Goal: Navigation & Orientation: Find specific page/section

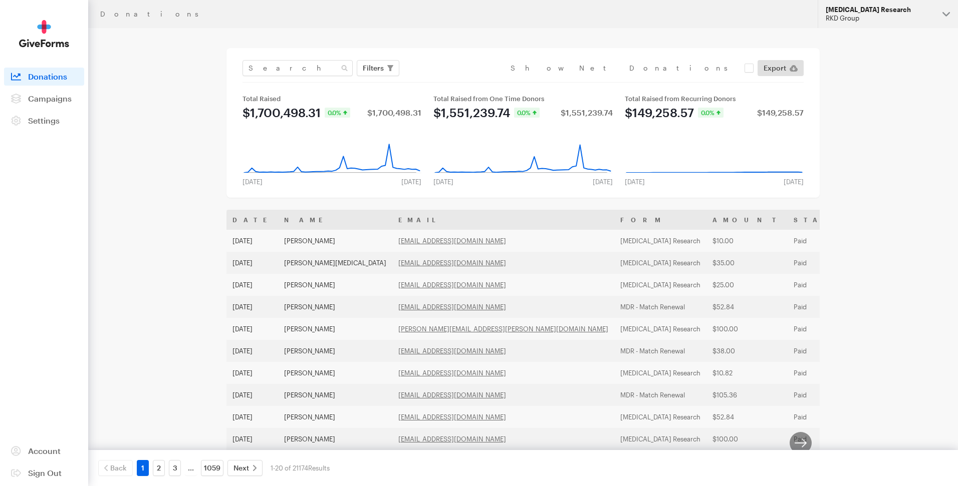
click at [853, 16] on div "RKD Group" at bounding box center [879, 18] width 109 height 9
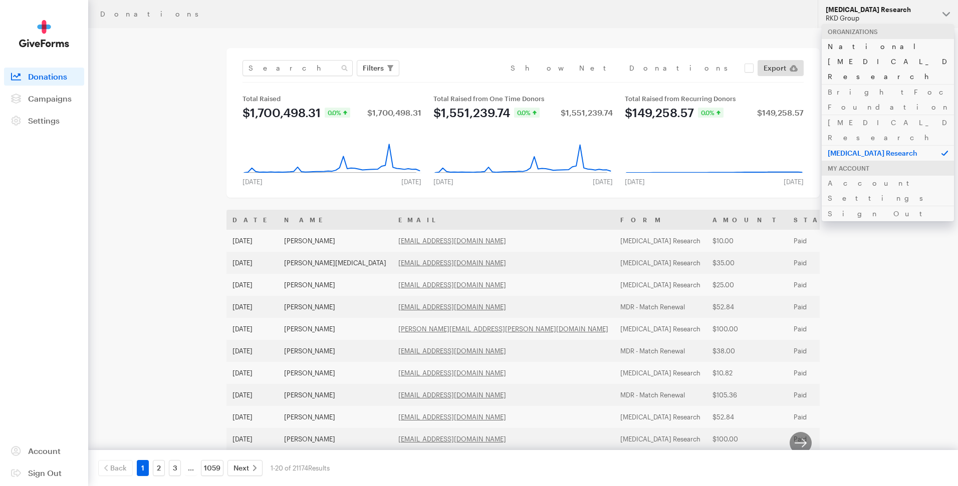
click at [859, 48] on link "National [MEDICAL_DATA] Research" at bounding box center [887, 62] width 132 height 46
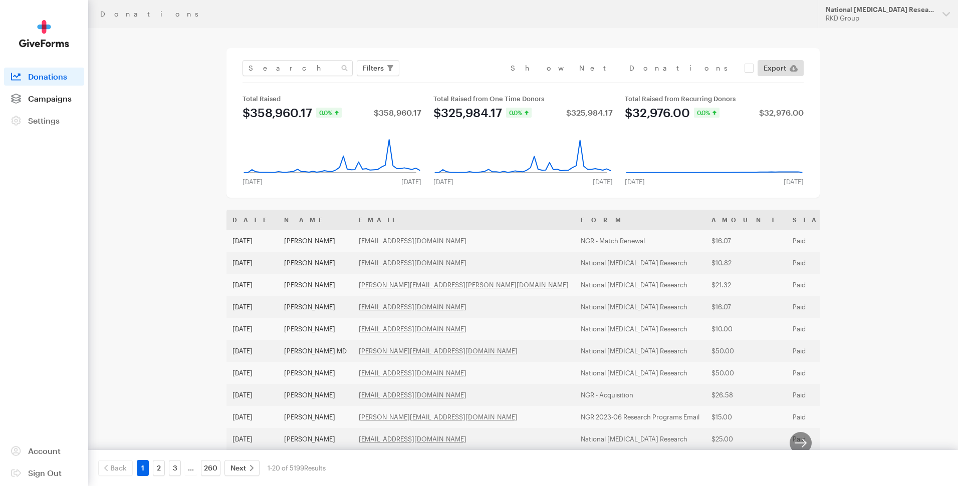
click at [50, 98] on span "Campaigns" at bounding box center [50, 99] width 44 height 10
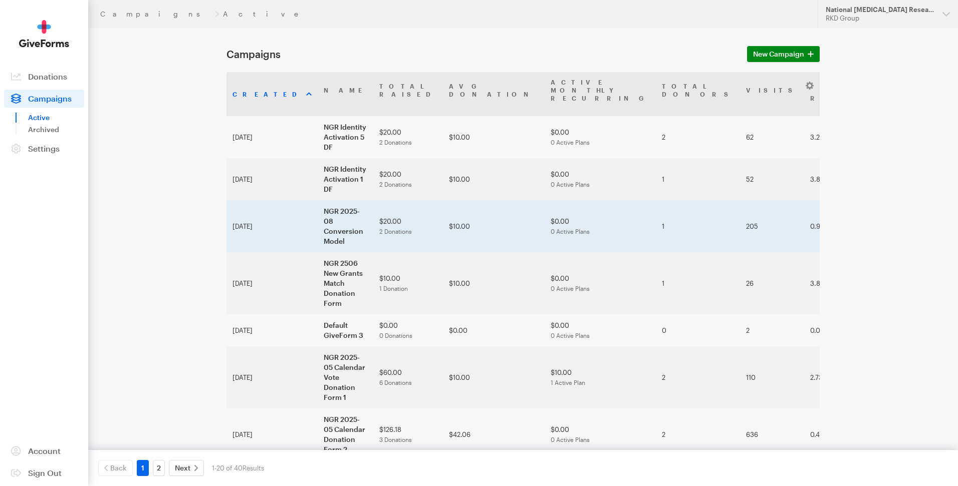
click at [318, 206] on td "NGR 2025-08 Conversion Model" at bounding box center [346, 226] width 56 height 52
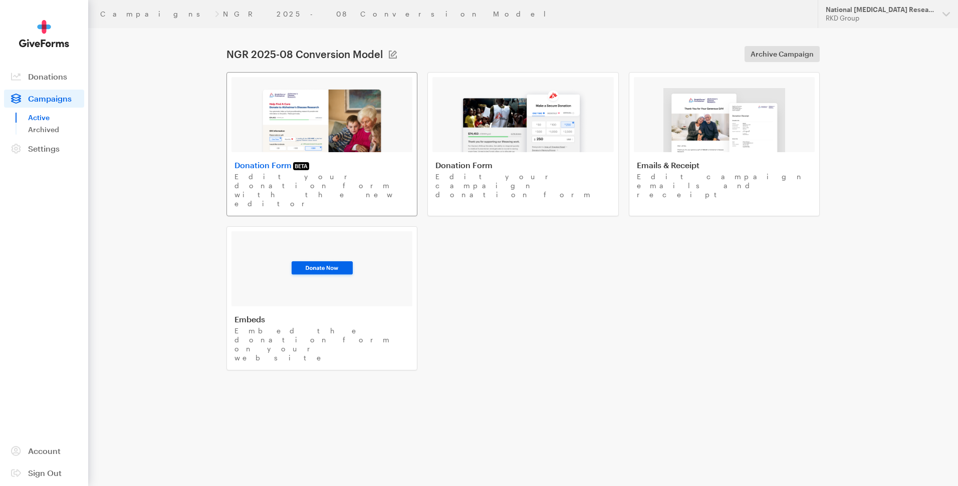
click at [309, 137] on img at bounding box center [321, 120] width 123 height 64
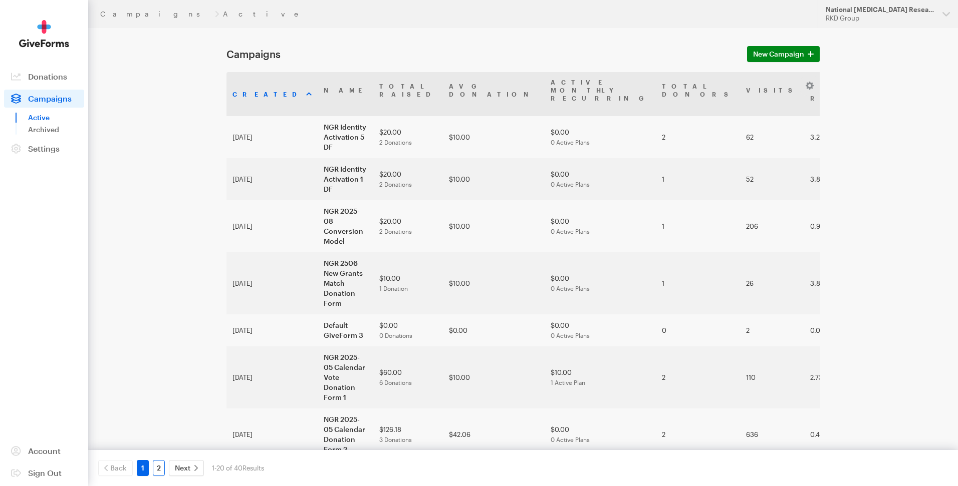
click at [158, 467] on link "2" at bounding box center [159, 468] width 12 height 16
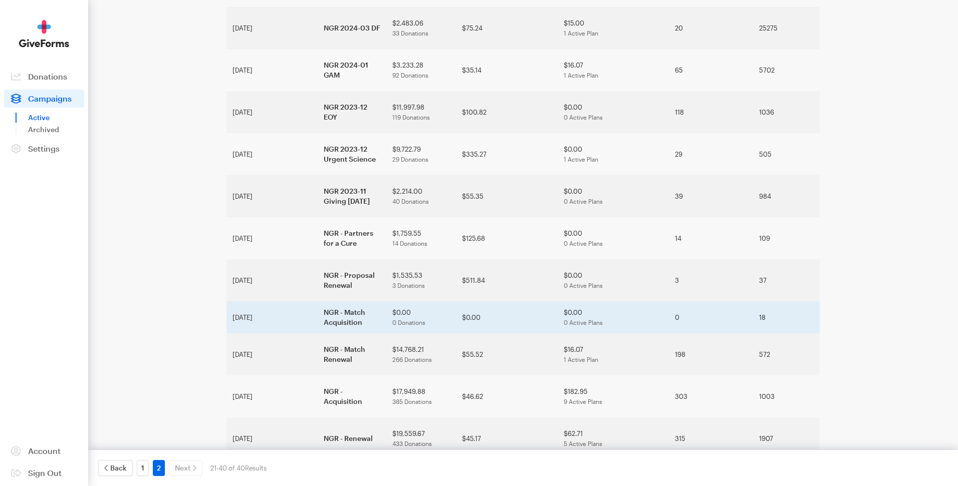
scroll to position [352, 0]
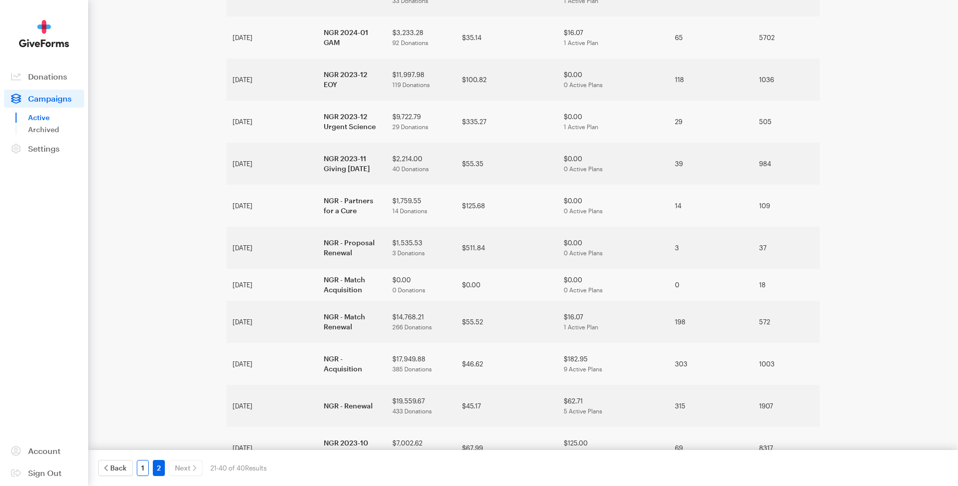
click at [141, 469] on link "1" at bounding box center [143, 468] width 12 height 16
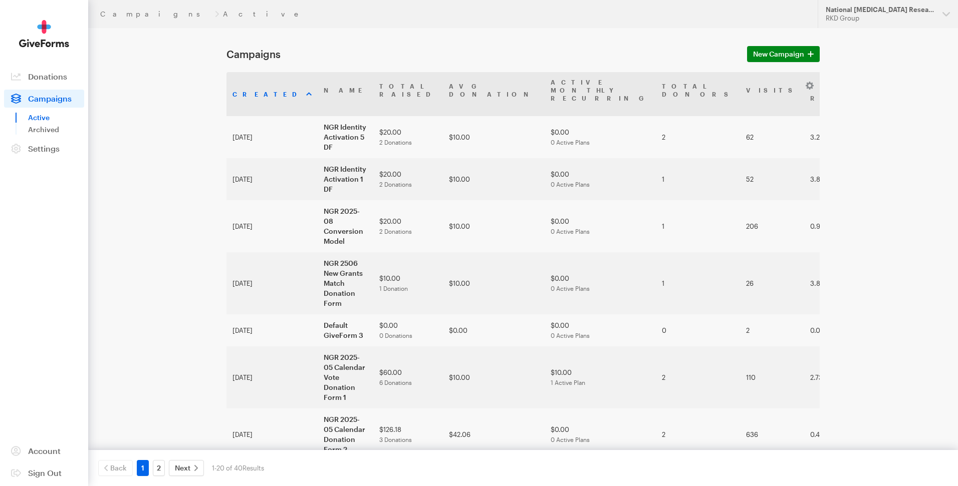
scroll to position [288, 0]
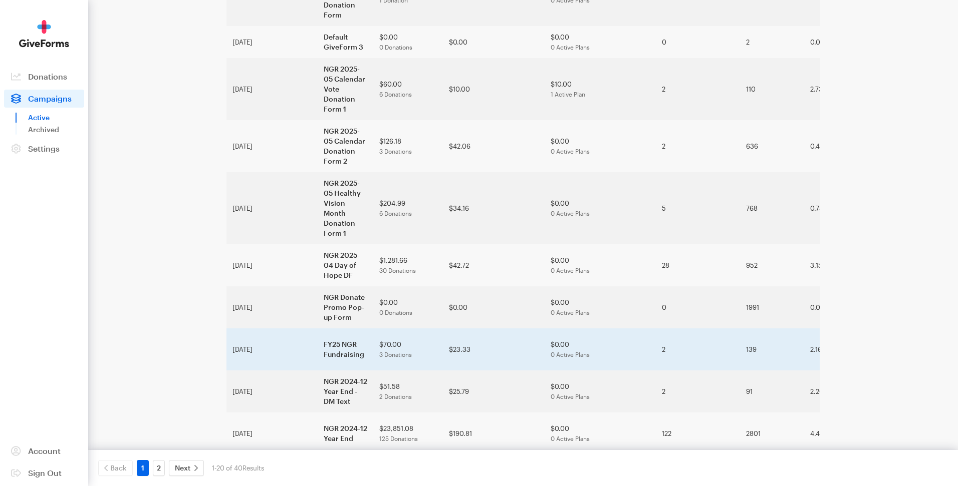
click at [323, 329] on td "FY25 NGR Fundraising" at bounding box center [346, 350] width 56 height 42
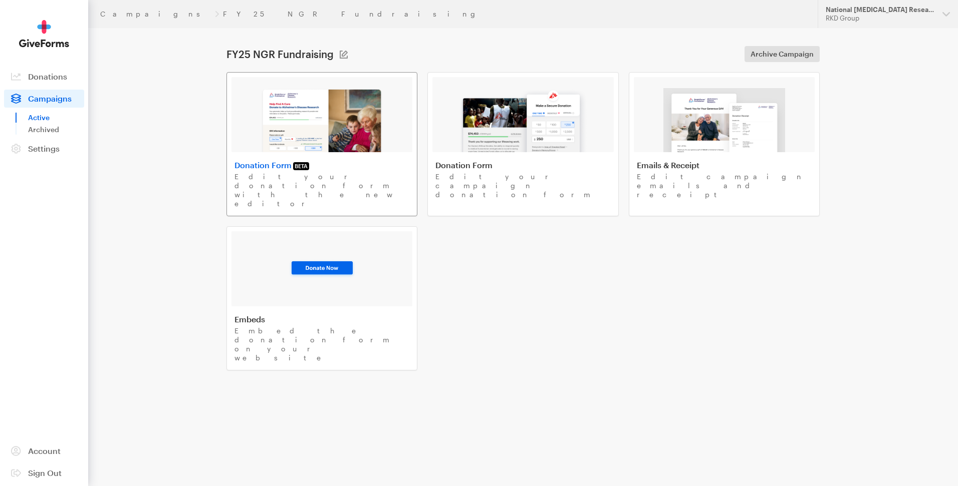
click at [351, 144] on img at bounding box center [321, 120] width 123 height 64
drag, startPoint x: 42, startPoint y: 99, endPoint x: 50, endPoint y: 100, distance: 8.1
click at [42, 99] on span "Campaigns" at bounding box center [50, 99] width 44 height 10
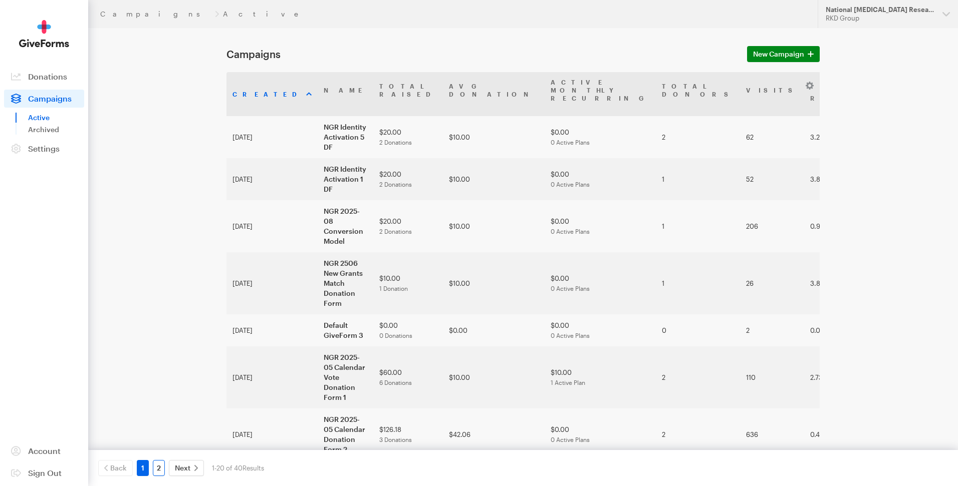
click at [156, 471] on link "2" at bounding box center [159, 468] width 12 height 16
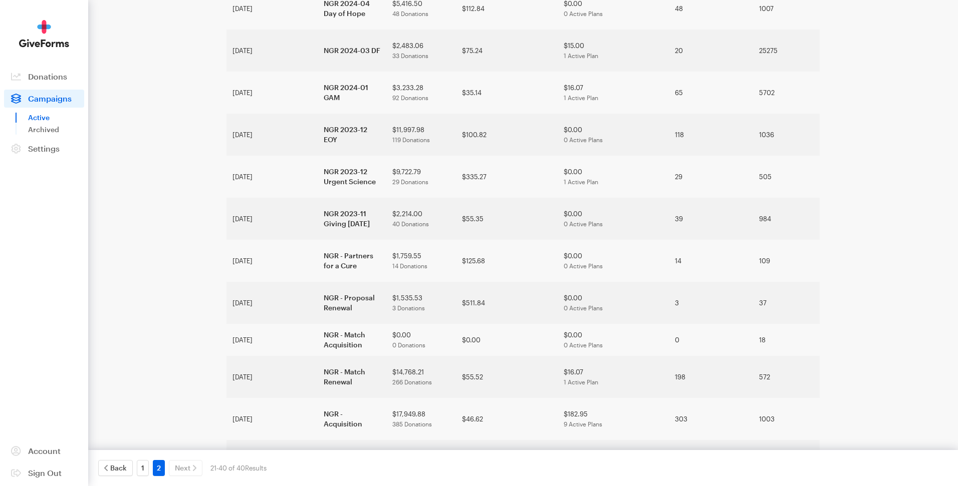
scroll to position [299, 0]
click at [143, 470] on link "1" at bounding box center [143, 468] width 12 height 16
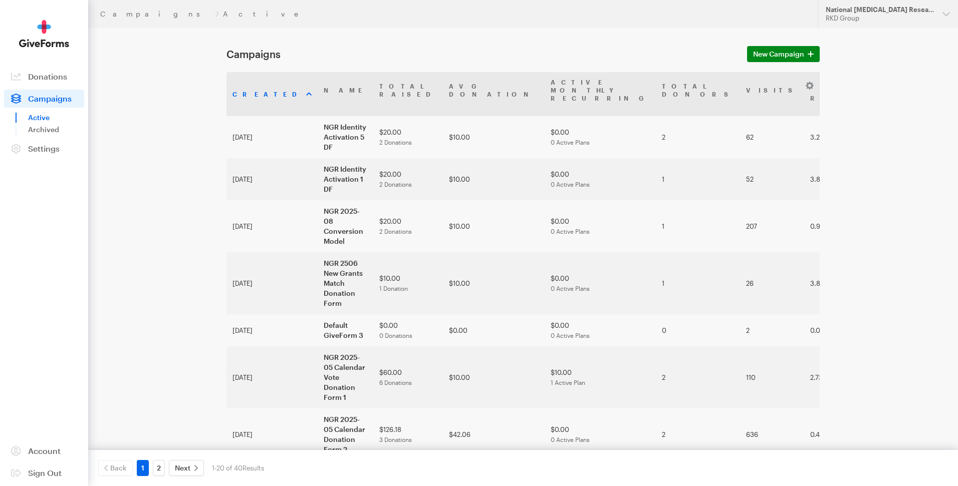
scroll to position [288, 0]
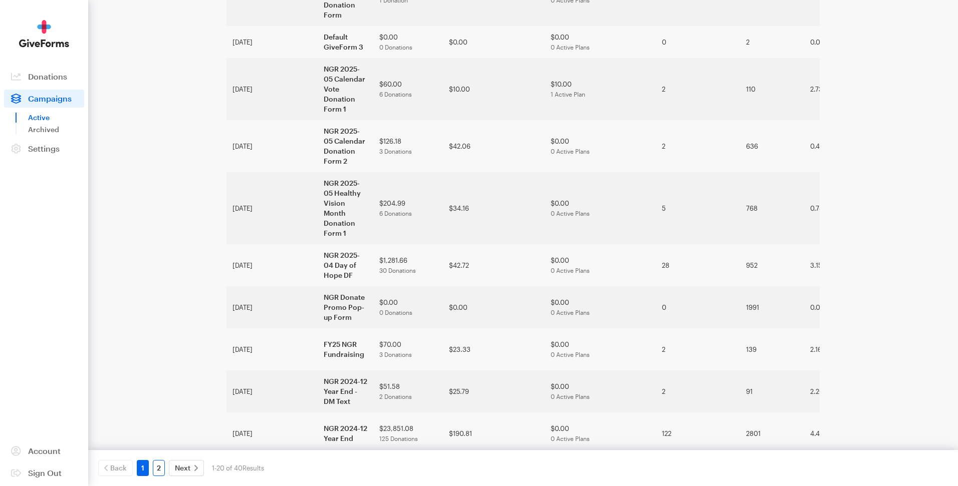
click at [154, 466] on link "2" at bounding box center [159, 468] width 12 height 16
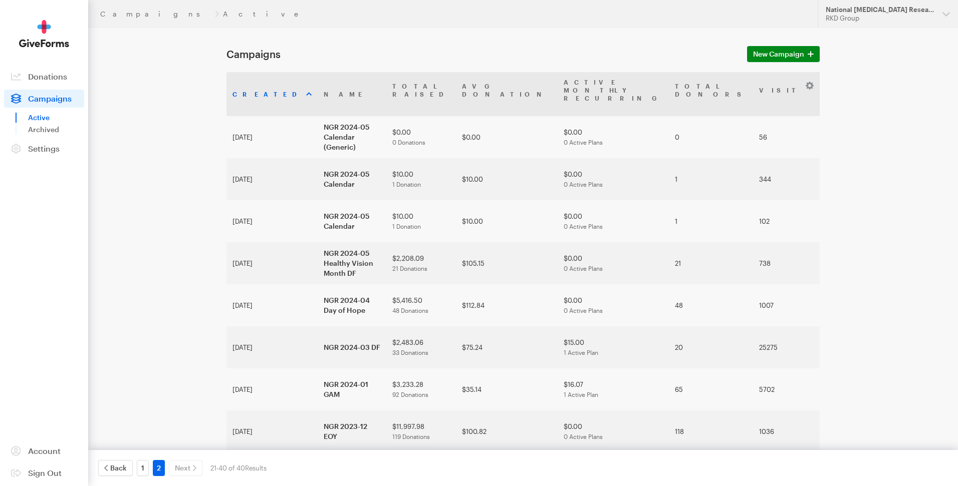
scroll to position [277, 0]
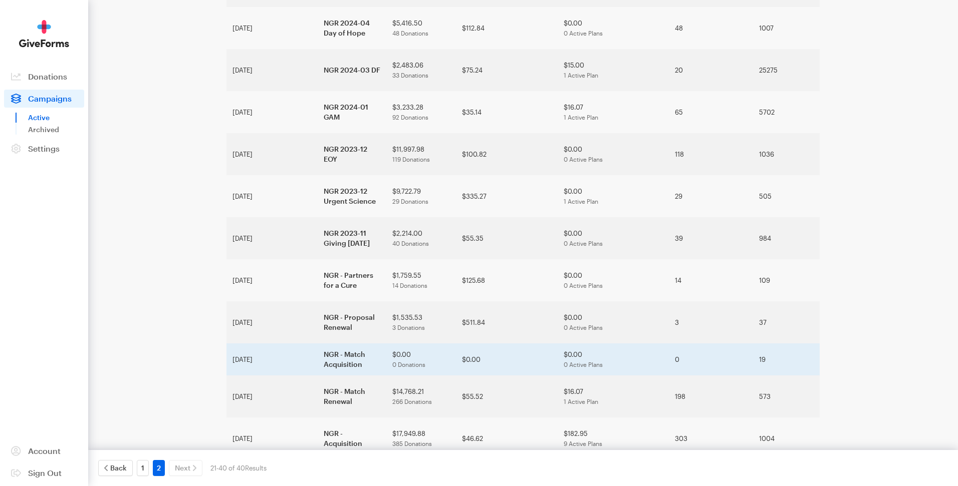
click at [318, 344] on td "NGR - Match Acquisition" at bounding box center [352, 360] width 69 height 32
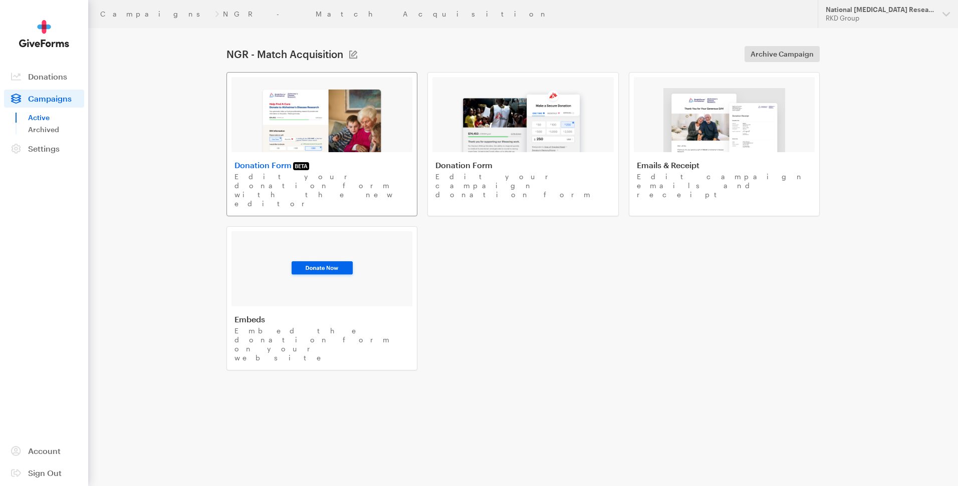
click at [305, 123] on img at bounding box center [321, 120] width 123 height 64
drag, startPoint x: 51, startPoint y: 97, endPoint x: 91, endPoint y: 108, distance: 41.9
click at [51, 97] on span "Campaigns" at bounding box center [50, 99] width 44 height 10
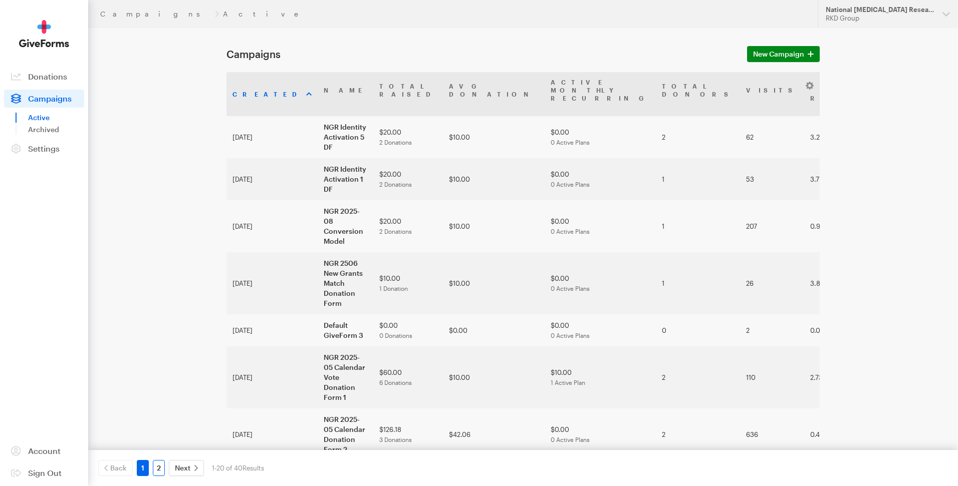
click at [157, 470] on link "2" at bounding box center [159, 468] width 12 height 16
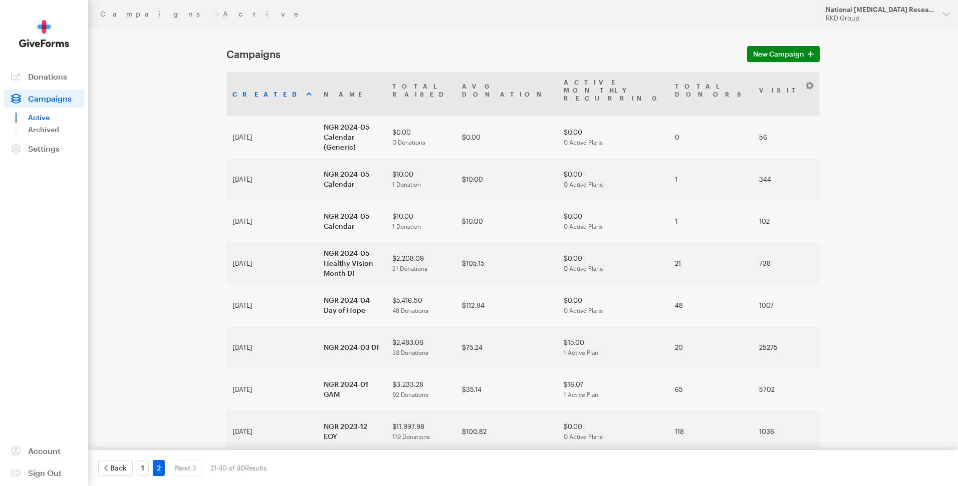
scroll to position [277, 0]
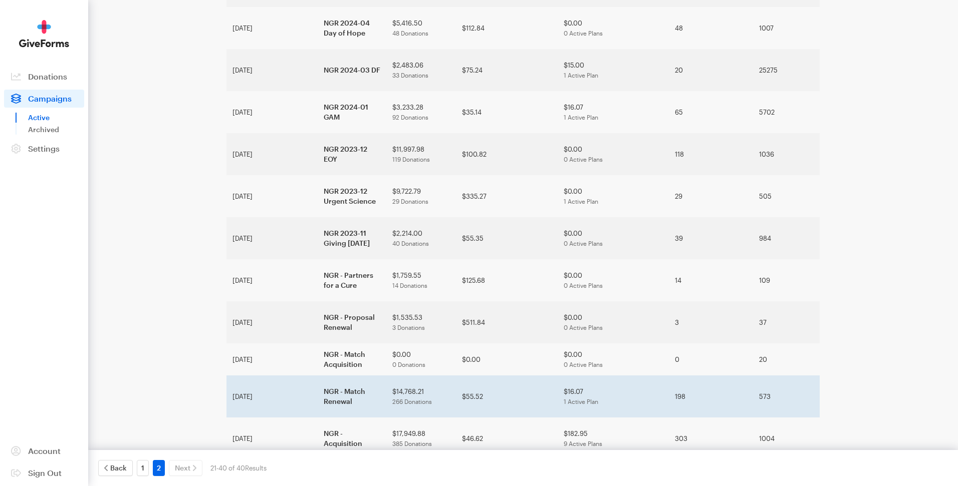
click at [318, 376] on td "NGR - Match Renewal" at bounding box center [352, 397] width 69 height 42
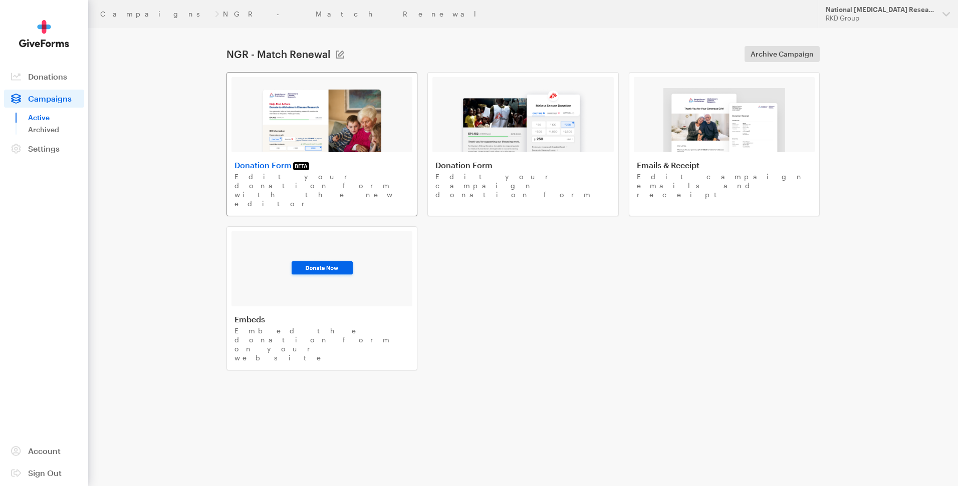
click at [335, 122] on img at bounding box center [321, 120] width 123 height 64
click at [355, 116] on img at bounding box center [321, 120] width 123 height 64
click at [56, 94] on span "Campaigns" at bounding box center [50, 99] width 44 height 10
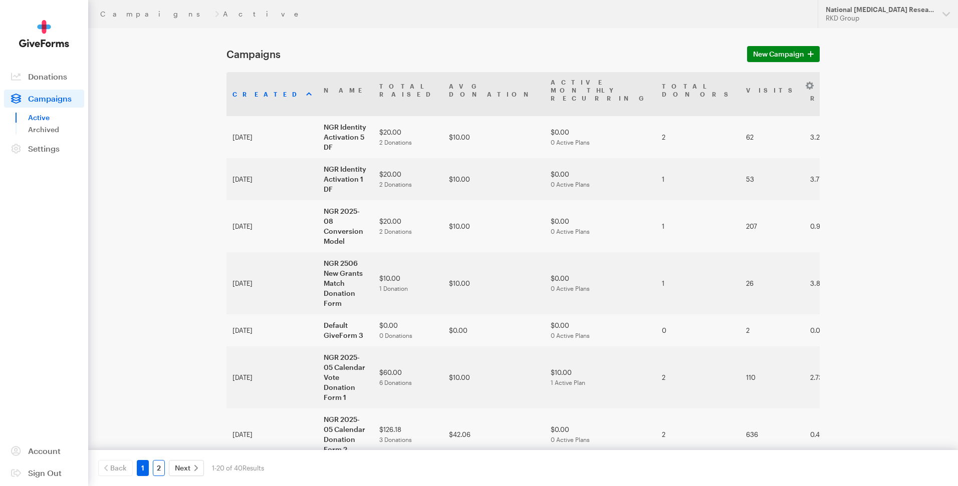
click at [159, 471] on link "2" at bounding box center [159, 468] width 12 height 16
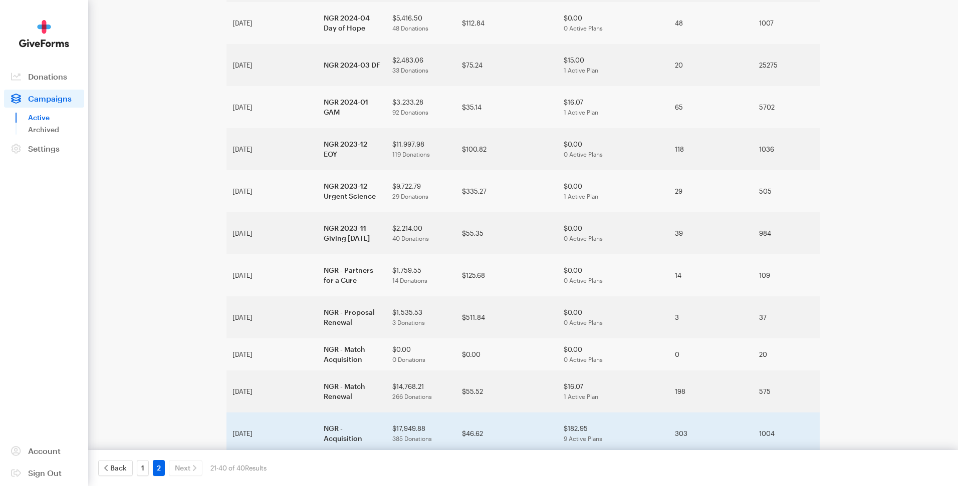
click at [318, 413] on td "NGR - Acquisition" at bounding box center [352, 434] width 69 height 42
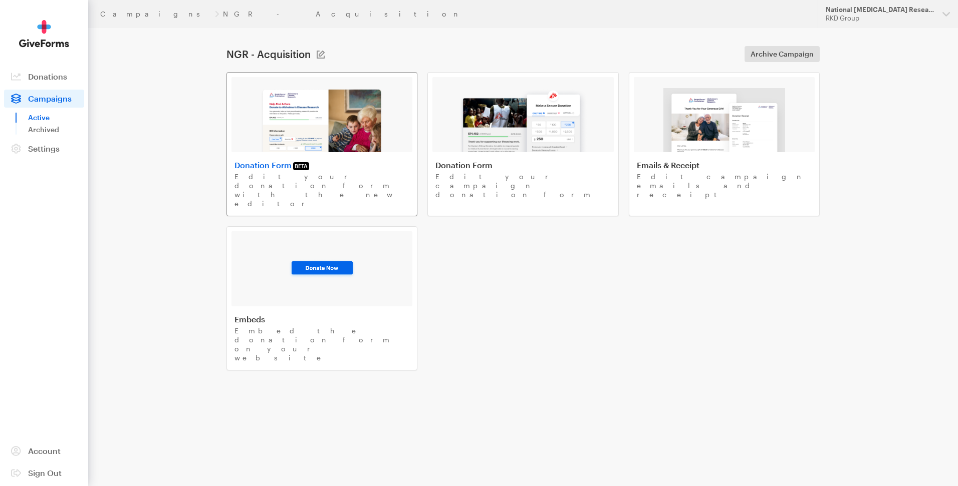
click at [341, 137] on img at bounding box center [321, 120] width 123 height 64
click at [346, 145] on img at bounding box center [321, 120] width 123 height 64
click at [47, 99] on span "Campaigns" at bounding box center [50, 99] width 44 height 10
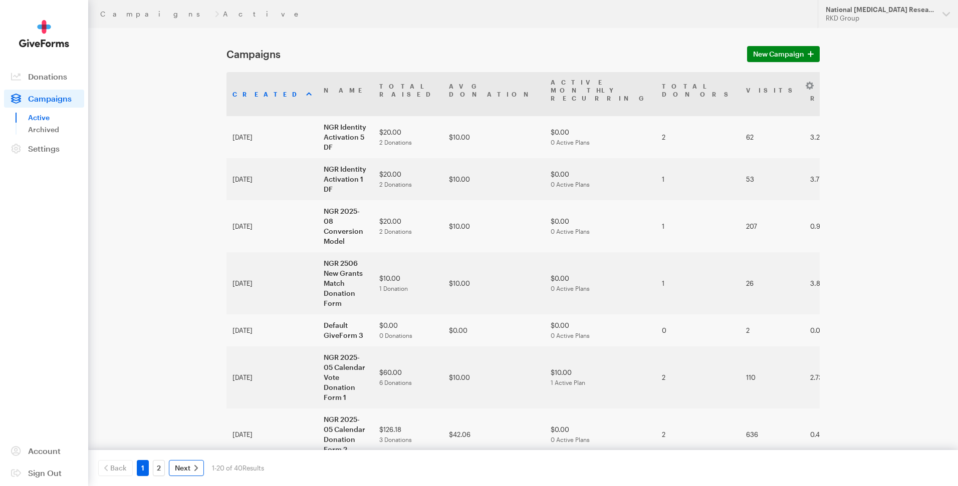
click at [182, 466] on span "Next" at bounding box center [183, 468] width 16 height 12
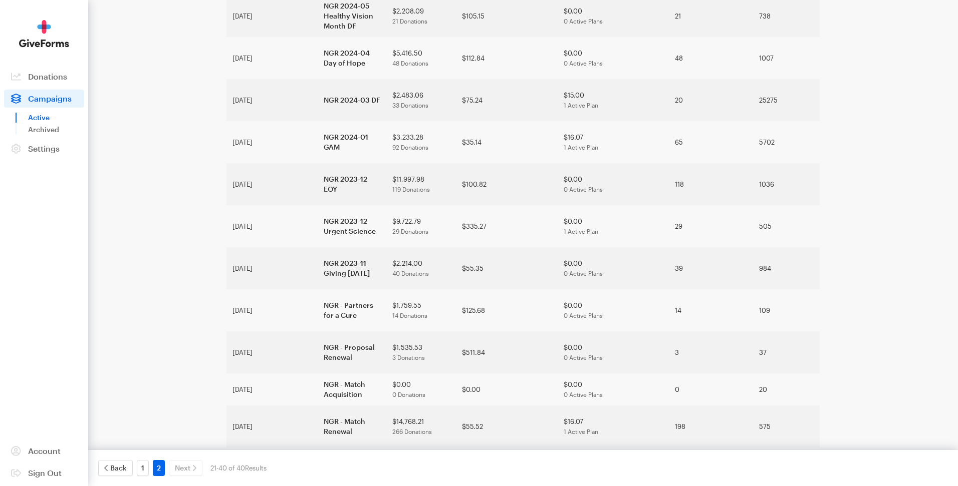
scroll to position [245, 0]
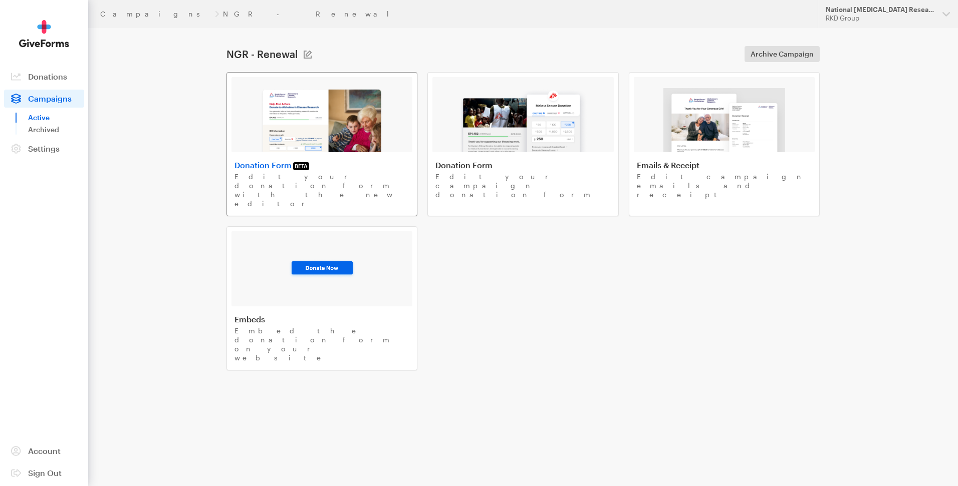
click at [342, 136] on img at bounding box center [321, 120] width 123 height 64
click at [41, 102] on span "Campaigns" at bounding box center [50, 99] width 44 height 10
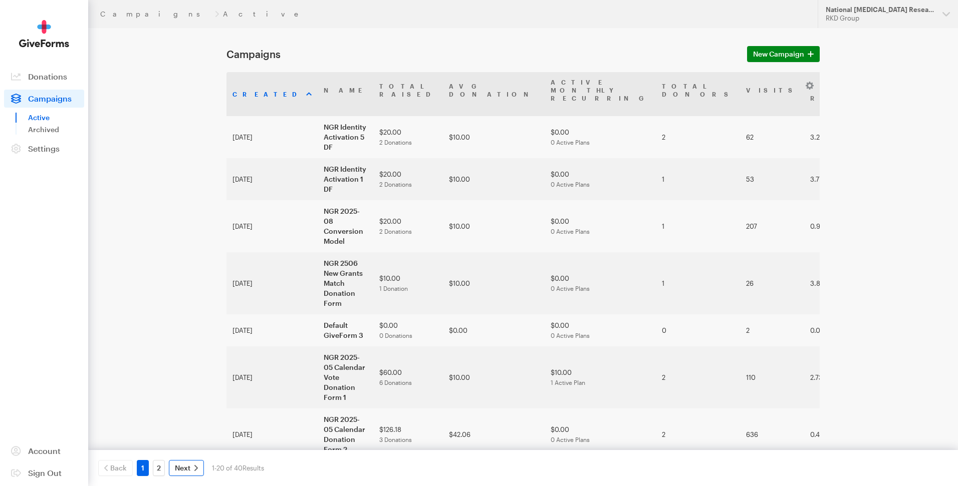
click at [181, 467] on span "Next" at bounding box center [183, 468] width 16 height 12
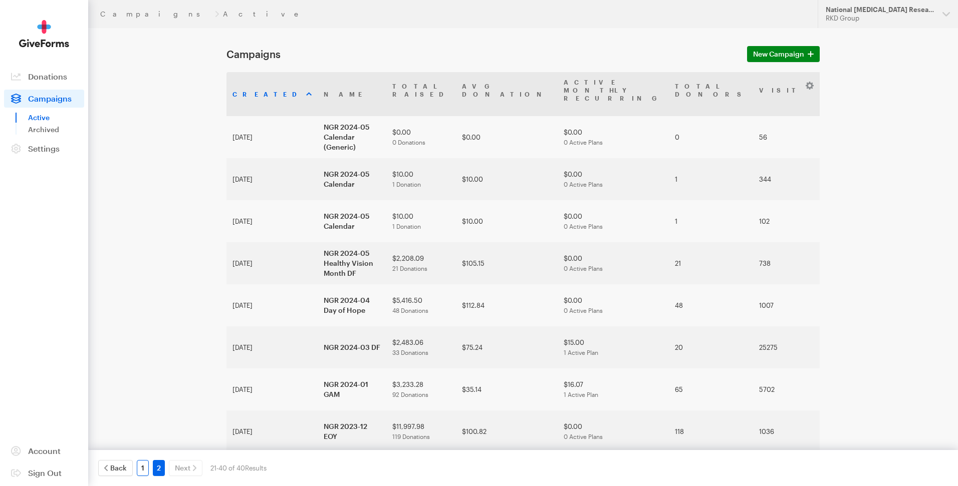
click at [140, 467] on link "1" at bounding box center [143, 468] width 12 height 16
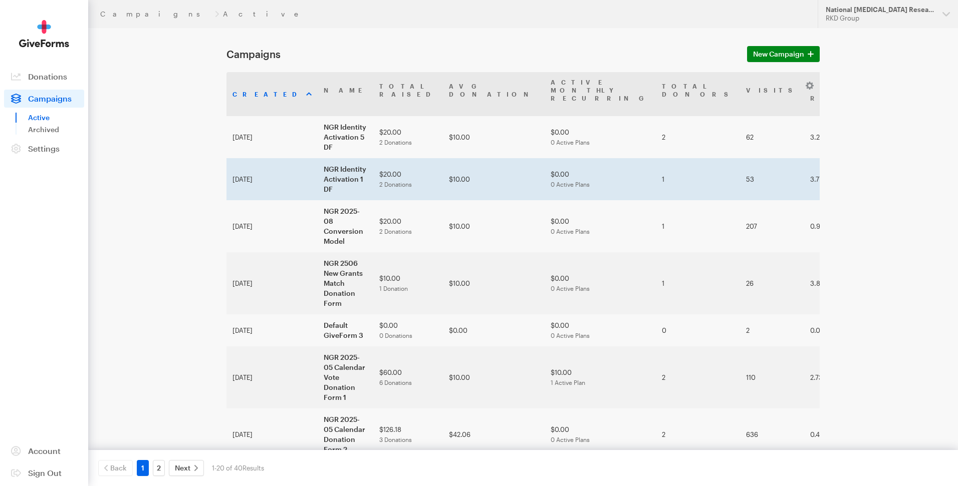
click at [330, 162] on td "NGR Identity Activation 1 DF" at bounding box center [346, 179] width 56 height 42
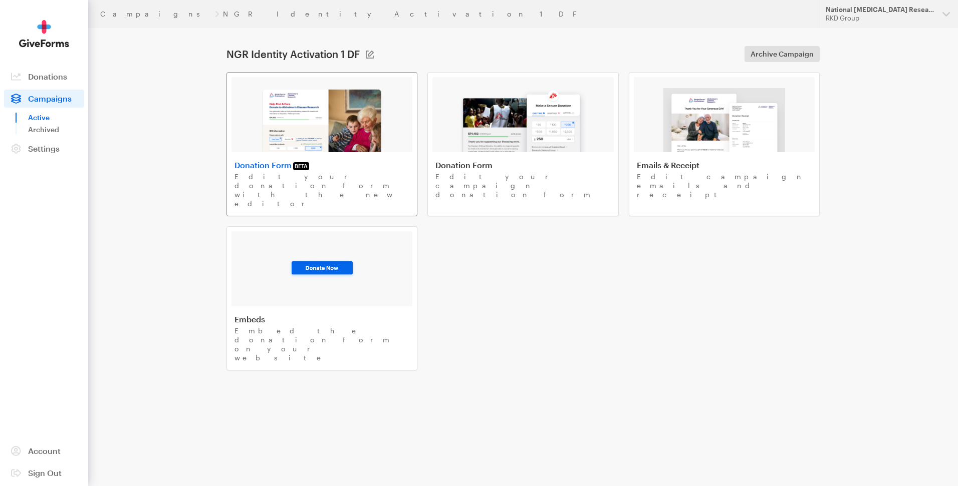
click at [377, 110] on img at bounding box center [321, 120] width 123 height 64
click at [45, 96] on span "Campaigns" at bounding box center [50, 99] width 44 height 10
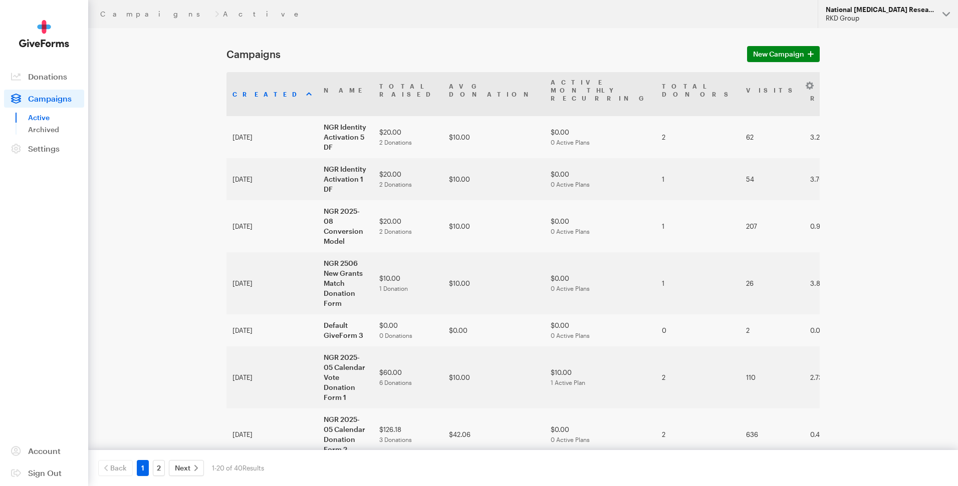
drag, startPoint x: 893, startPoint y: 11, endPoint x: 890, endPoint y: 16, distance: 6.3
click at [892, 11] on div "National [MEDICAL_DATA] Research" at bounding box center [879, 10] width 109 height 9
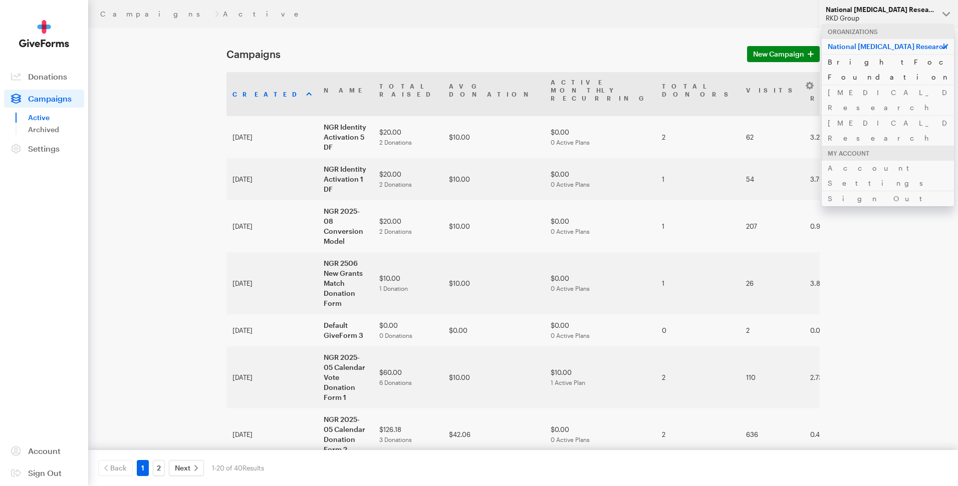
click at [864, 64] on link "BrightFocus Foundation" at bounding box center [887, 69] width 132 height 31
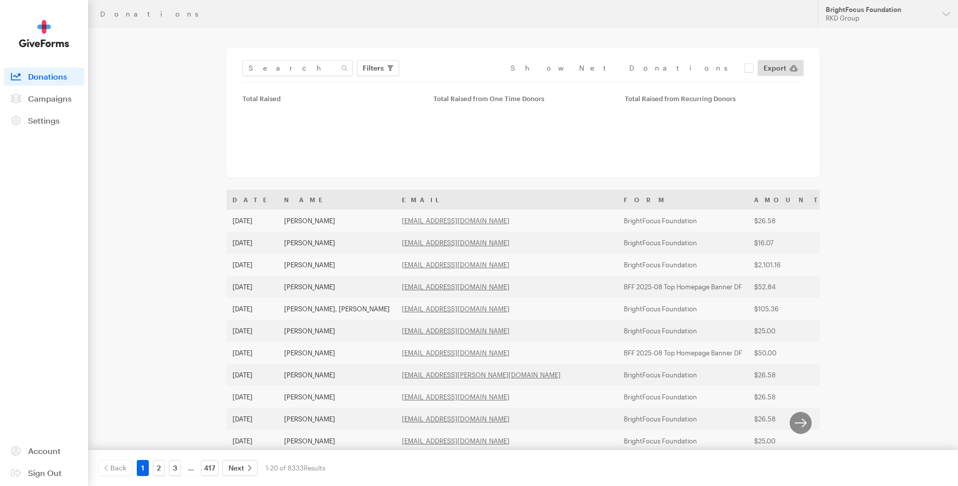
click at [208, 155] on main "Donations Filters Clear Filters Apply Date Jul 22, 2025 - Aug 18, 2025 Forms De…" at bounding box center [478, 368] width 721 height 680
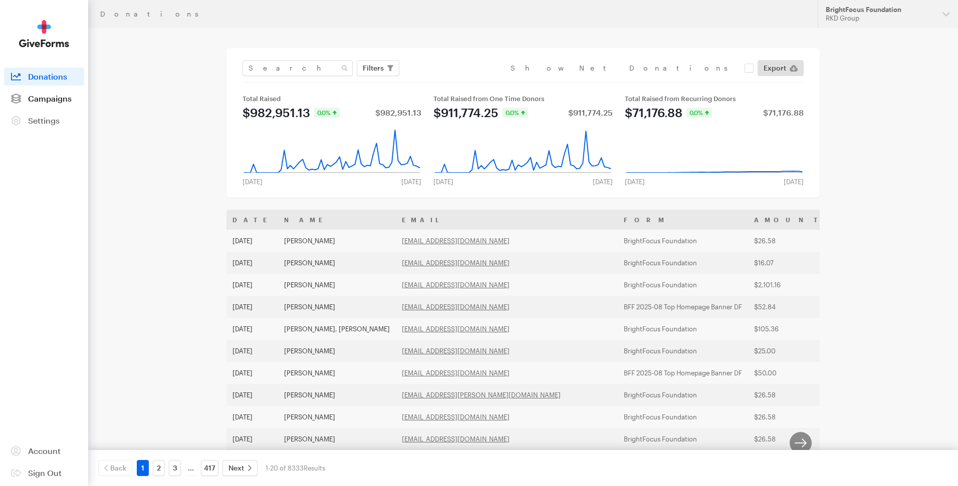
click at [69, 106] on link "Campaigns" at bounding box center [44, 99] width 80 height 18
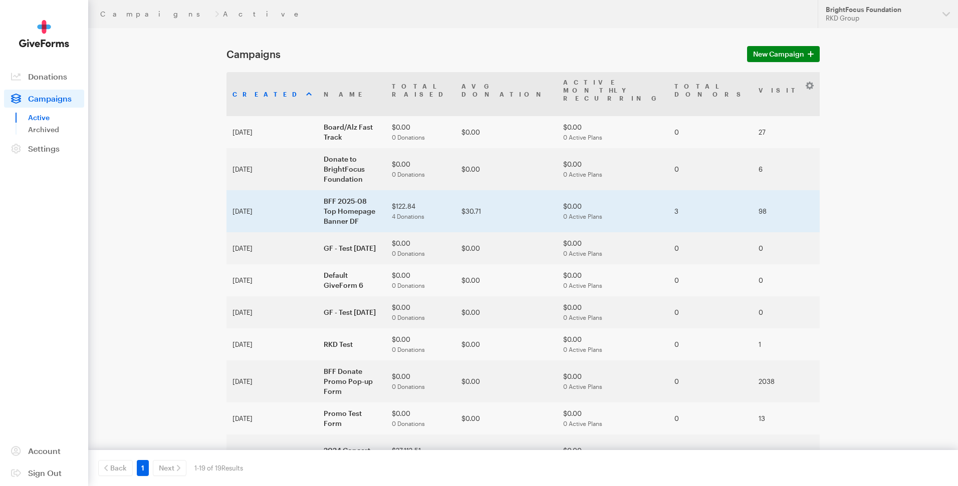
click at [318, 192] on td "BFF 2025-08 Top Homepage Banner DF" at bounding box center [352, 211] width 68 height 42
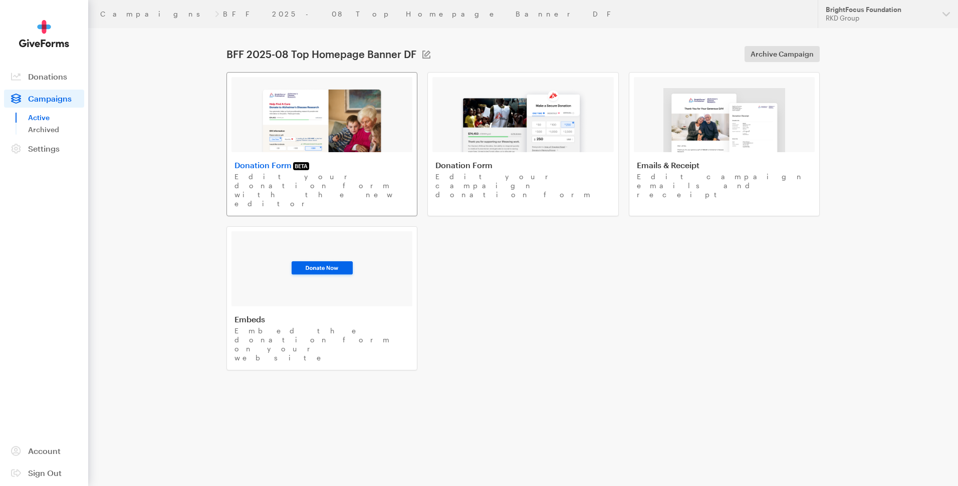
click at [276, 132] on img at bounding box center [321, 120] width 123 height 64
